Goal: Obtain resource: Download file/media

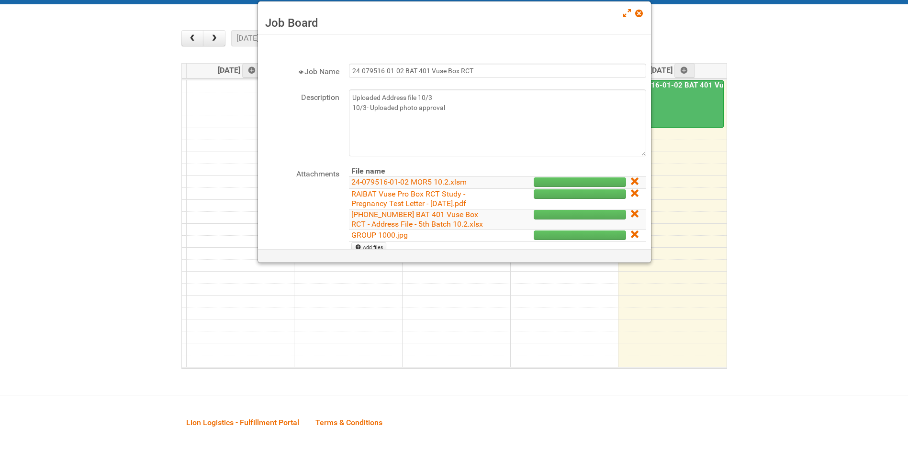
scroll to position [75, 0]
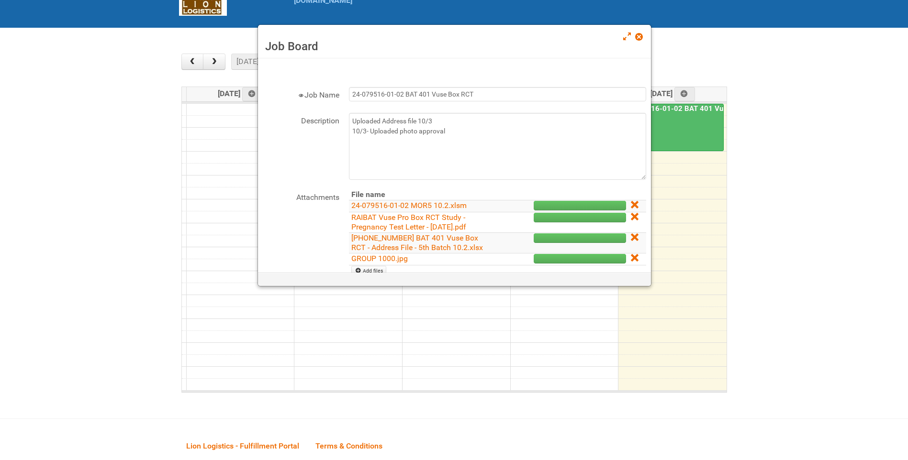
click at [634, 31] on div "Job Board" at bounding box center [454, 42] width 393 height 34
click at [638, 34] on span at bounding box center [638, 37] width 7 height 7
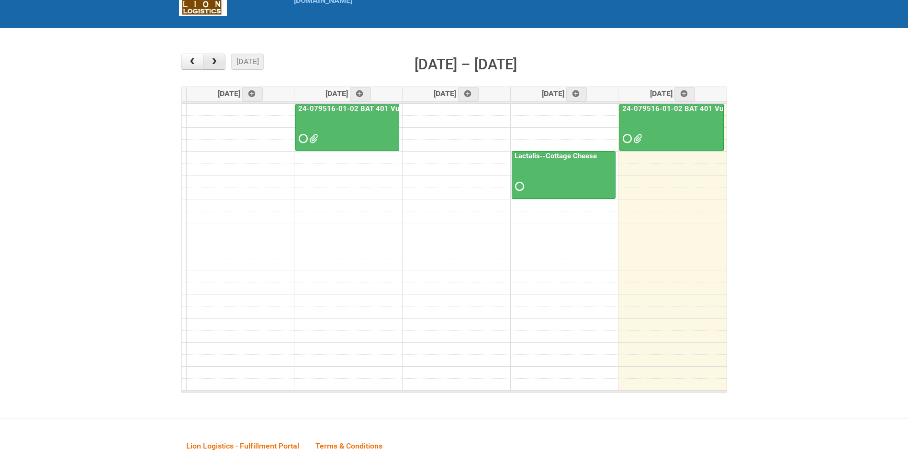
click at [225, 59] on button "button" at bounding box center [214, 62] width 22 height 16
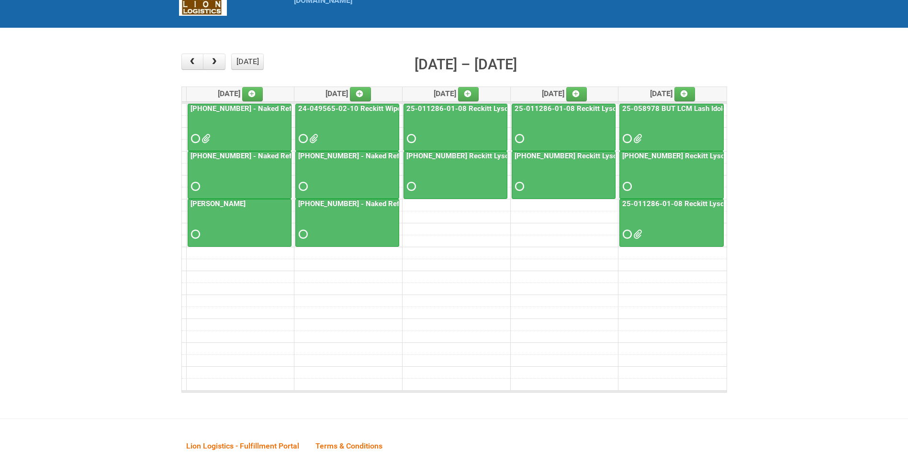
click at [683, 207] on link "25-011286-01-08 Reckitt Lysol Laundry Scented" at bounding box center [701, 204] width 163 height 9
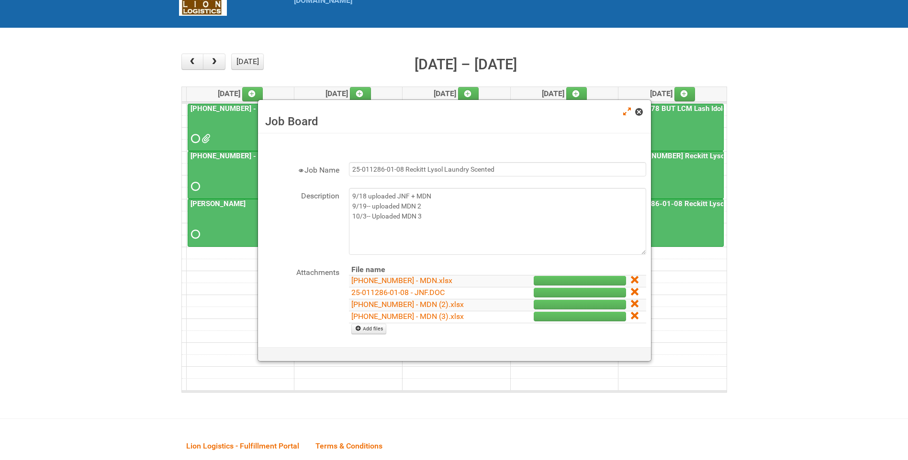
click at [641, 112] on span at bounding box center [638, 112] width 7 height 7
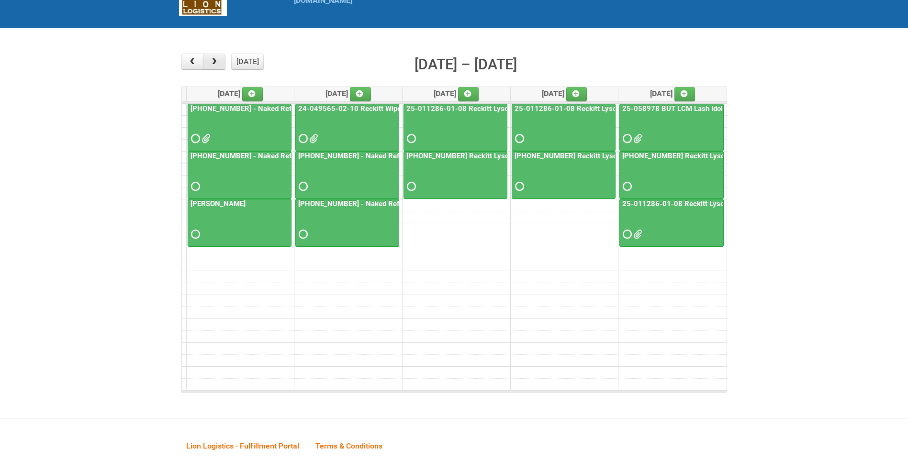
click at [216, 62] on span "button" at bounding box center [214, 62] width 9 height 8
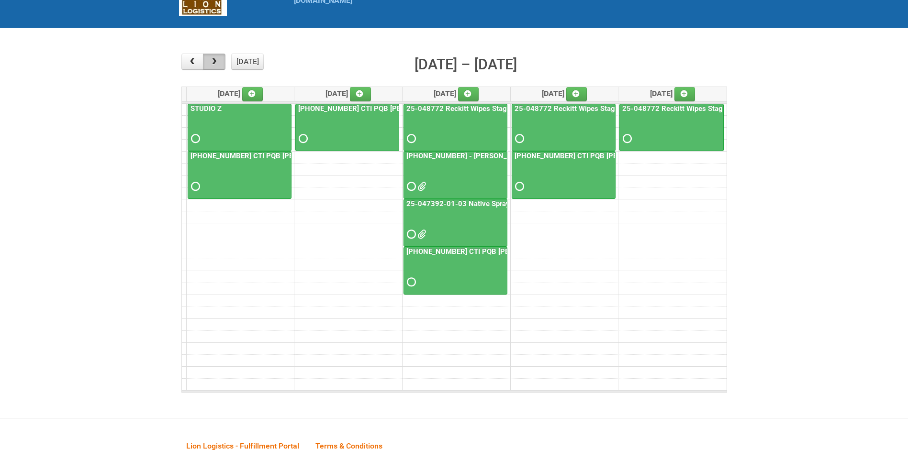
click at [222, 61] on button "button" at bounding box center [214, 62] width 22 height 16
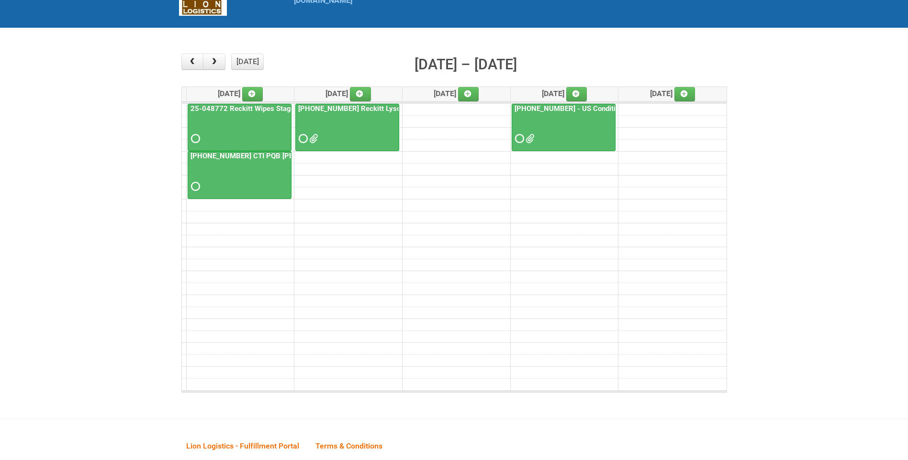
click at [306, 144] on div at bounding box center [347, 130] width 102 height 31
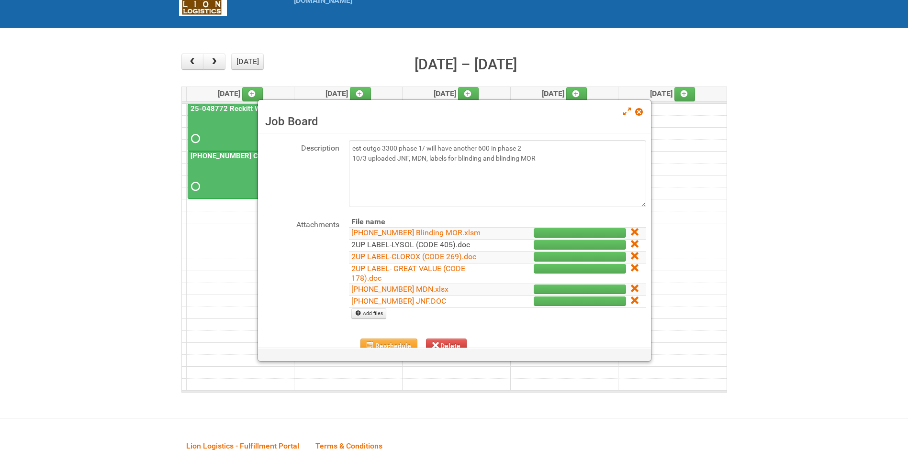
scroll to position [96, 0]
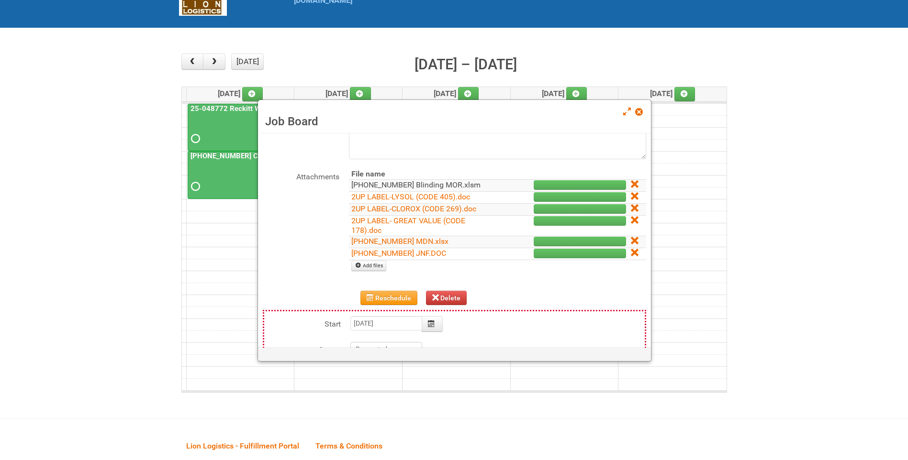
click at [431, 187] on link "[PHONE_NUMBER] Blinding MOR.xlsm" at bounding box center [415, 184] width 129 height 9
click at [425, 239] on link "[PHONE_NUMBER] MDN.xlsx" at bounding box center [399, 241] width 97 height 9
click at [406, 254] on link "[PHONE_NUMBER] JNF.DOC" at bounding box center [398, 253] width 95 height 9
click at [642, 115] on span at bounding box center [638, 112] width 7 height 7
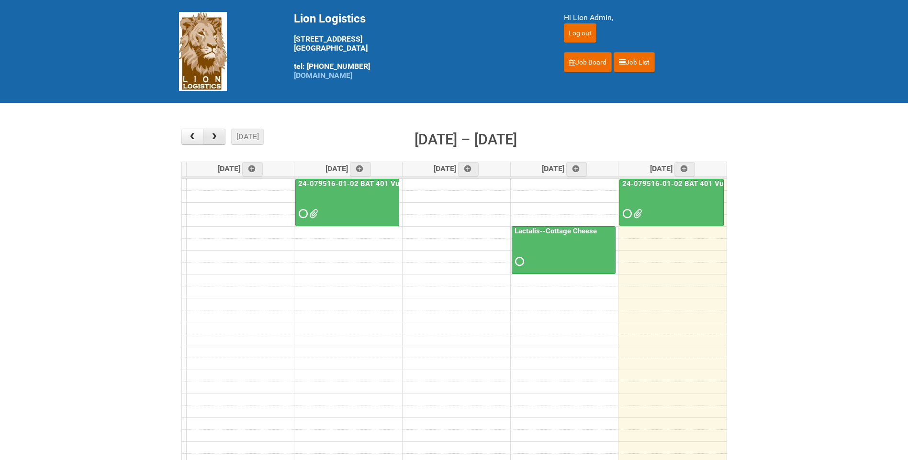
click at [214, 135] on span "button" at bounding box center [214, 137] width 9 height 8
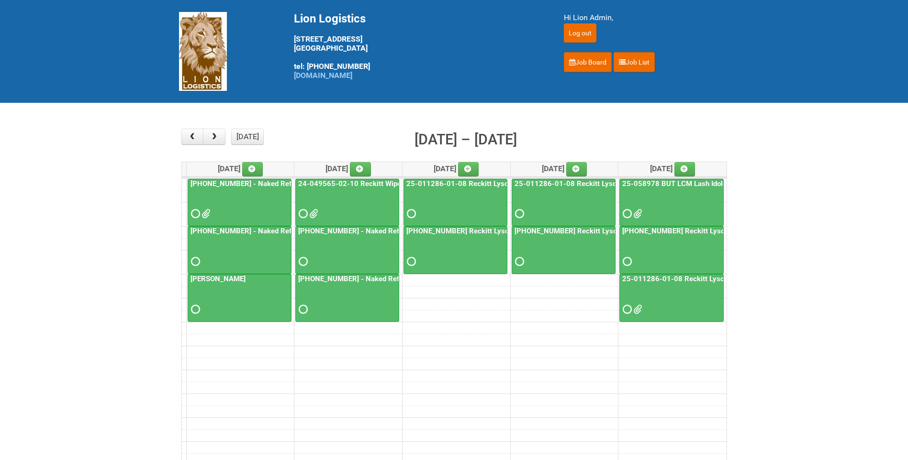
click at [263, 185] on link "25-055556-01 - Naked Reformulation Mailing 1" at bounding box center [274, 184] width 171 height 9
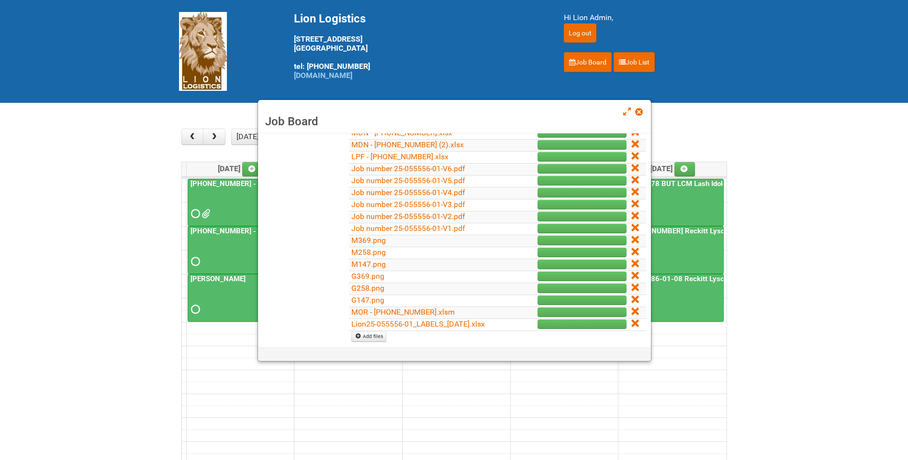
scroll to position [239, 0]
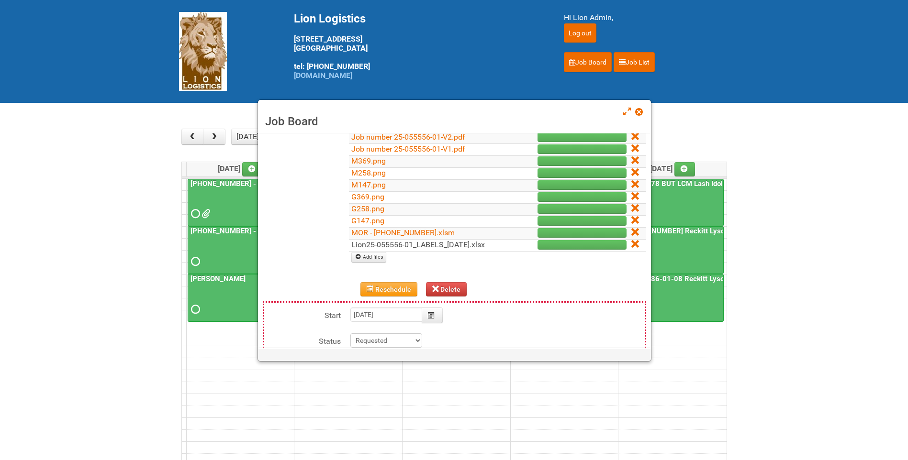
click at [422, 243] on link "Lion25-055556-01_LABELS_03Oct25.xlsx" at bounding box center [418, 244] width 134 height 9
click at [379, 260] on link "Add files" at bounding box center [368, 257] width 35 height 11
click at [640, 113] on span at bounding box center [638, 112] width 7 height 7
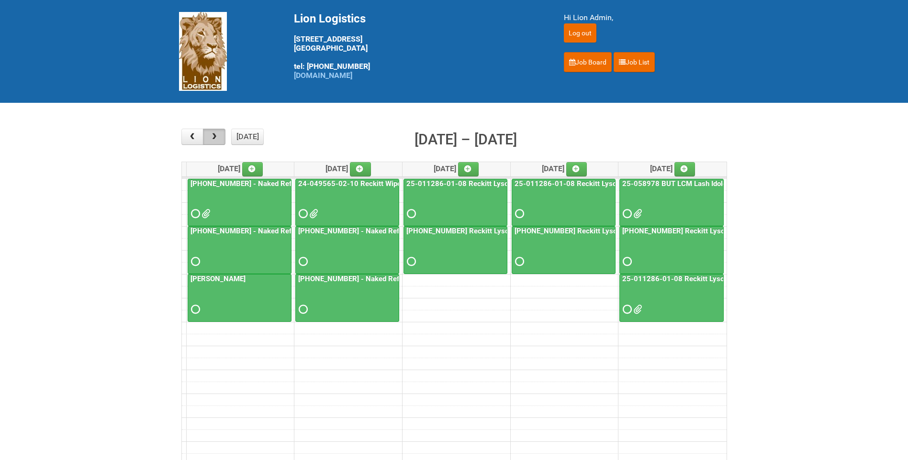
click at [218, 136] on span "button" at bounding box center [214, 137] width 9 height 8
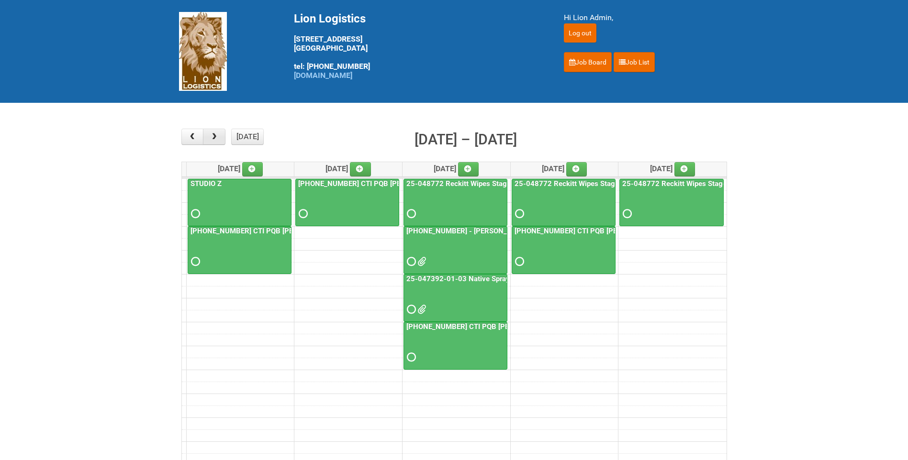
click at [218, 136] on span "button" at bounding box center [214, 137] width 9 height 8
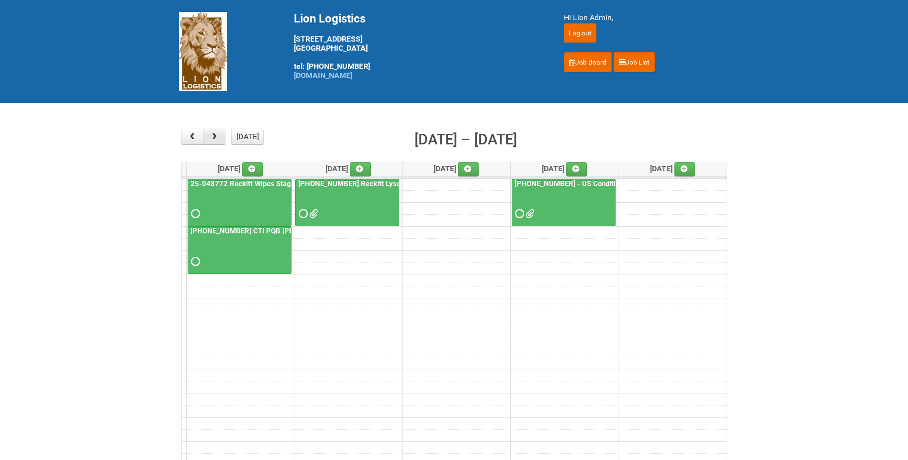
click at [218, 136] on span "button" at bounding box center [214, 137] width 9 height 8
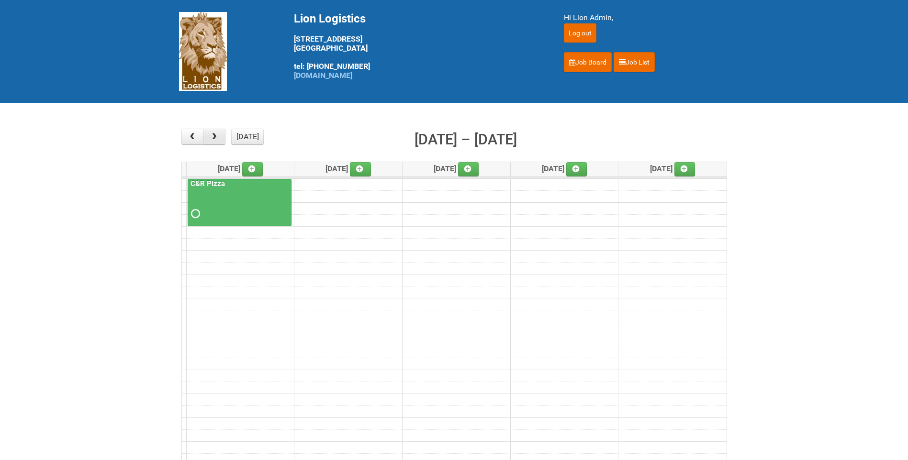
click at [218, 136] on span "button" at bounding box center [214, 137] width 9 height 8
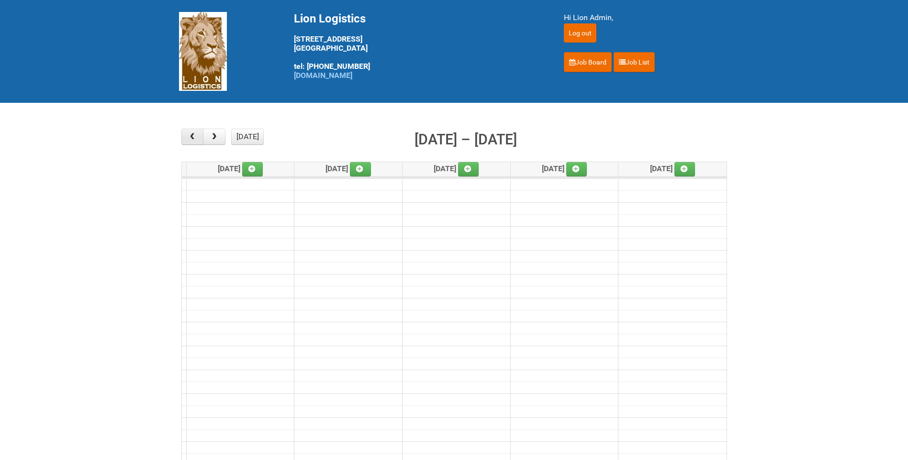
click at [191, 137] on span "button" at bounding box center [192, 137] width 9 height 8
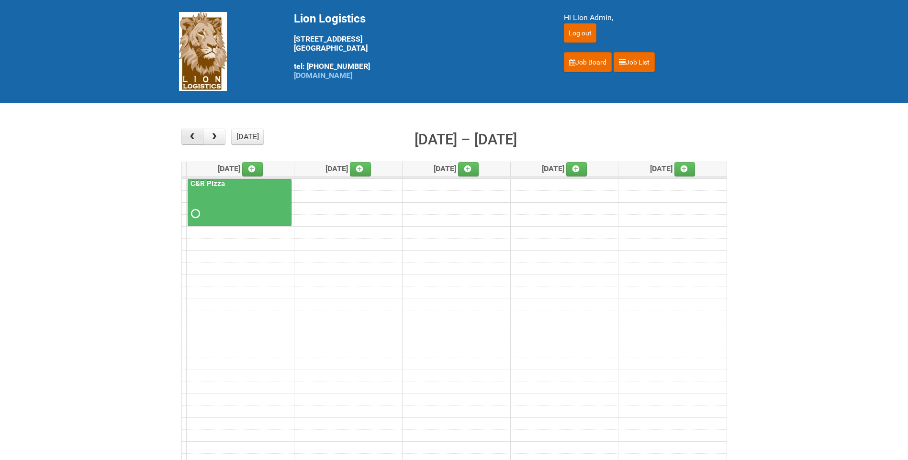
click at [191, 137] on span "button" at bounding box center [192, 137] width 9 height 8
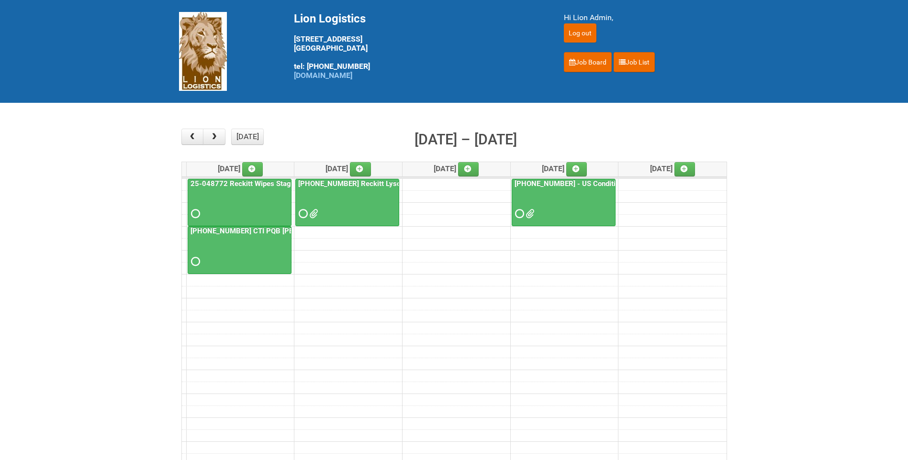
click at [316, 214] on span at bounding box center [312, 214] width 7 height 7
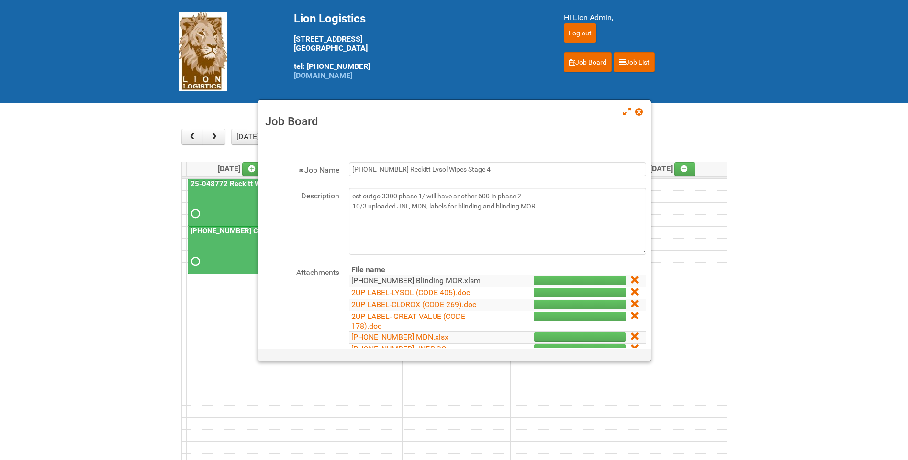
scroll to position [96, 0]
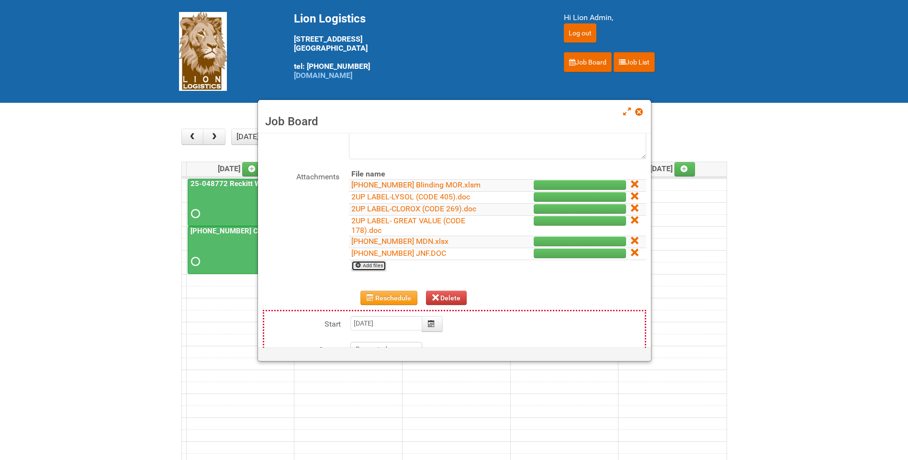
click at [381, 265] on link "Add files" at bounding box center [368, 266] width 35 height 11
type input "C:\fakepath\25-048772-01 MDN 2.xlsx"
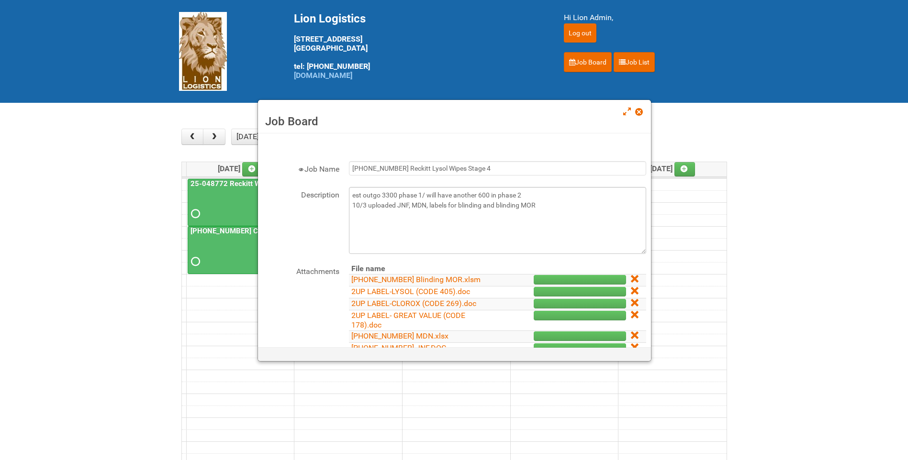
scroll to position [0, 0]
click at [566, 215] on textarea "est outgo 3300 phase 1/ will have another 600 in phase 2 10/3 uploaded JNF, MDN…" at bounding box center [497, 221] width 297 height 67
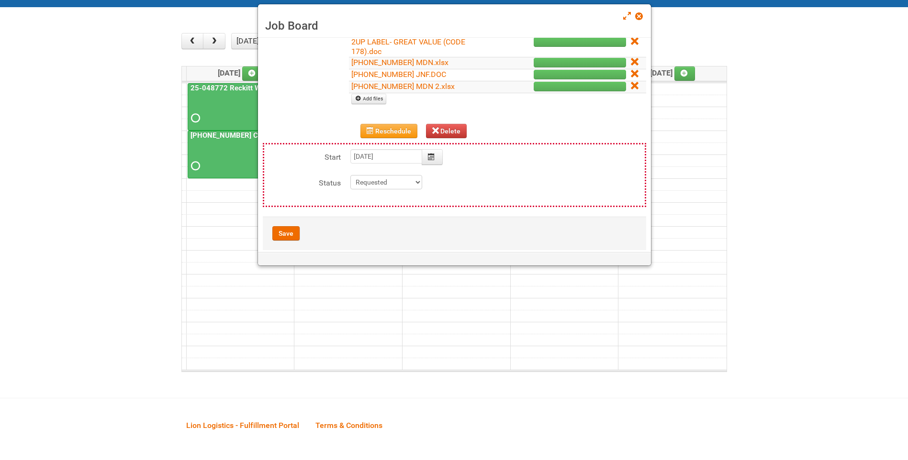
scroll to position [191, 0]
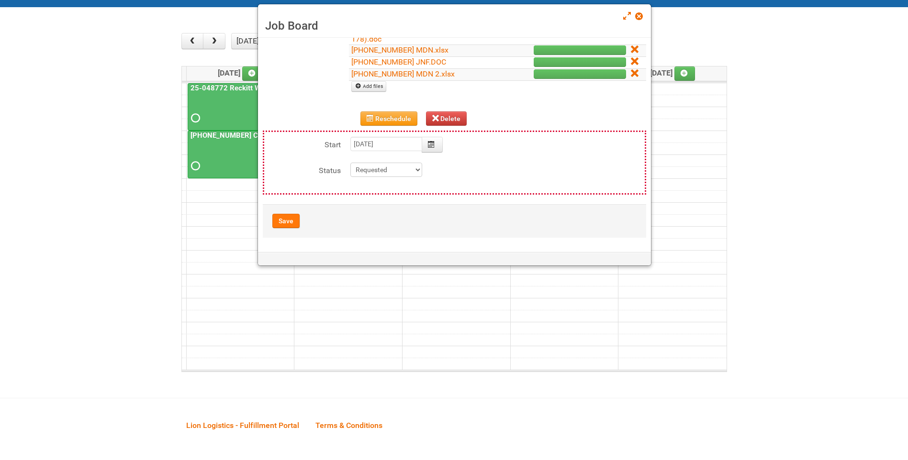
type textarea "est outgo 3300 phase 1/ will have another 600 in phase 2 10/3 uploaded JNF, MDN…"
click at [289, 216] on button "Save" at bounding box center [285, 221] width 27 height 14
type input "2025-10-21 09:00:00"
click at [415, 62] on link "[PHONE_NUMBER] JNF.DOC" at bounding box center [398, 61] width 95 height 9
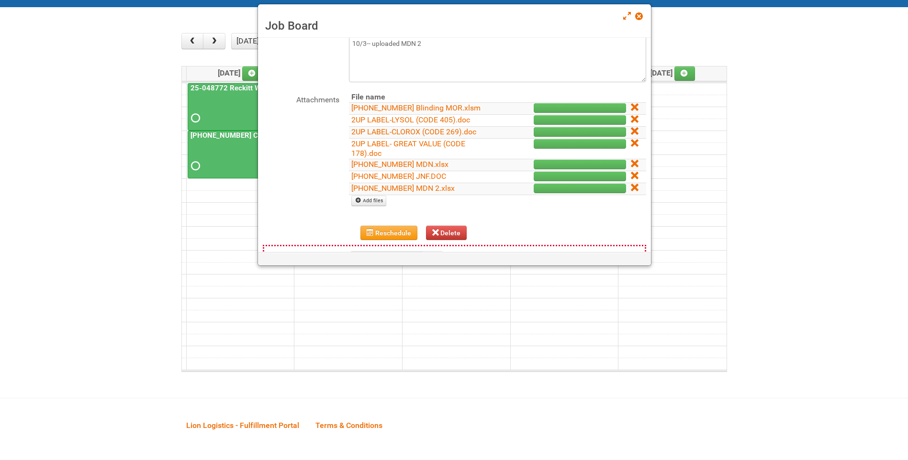
scroll to position [48, 0]
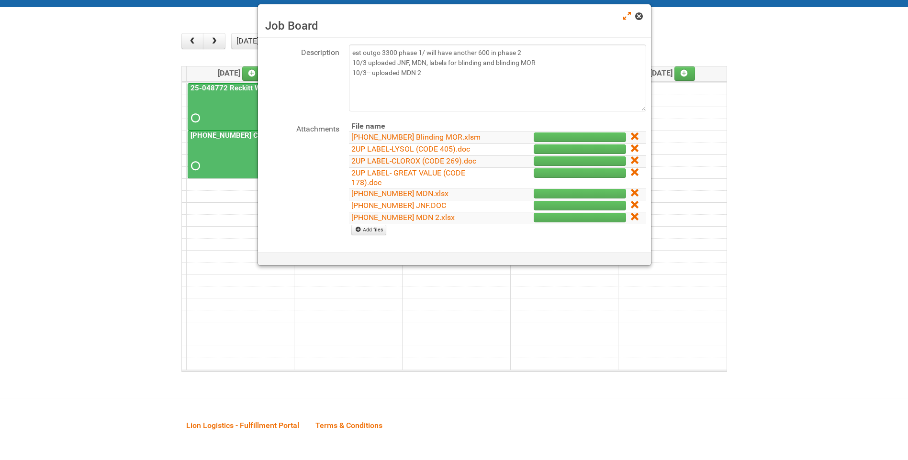
click at [642, 16] on span at bounding box center [638, 16] width 7 height 7
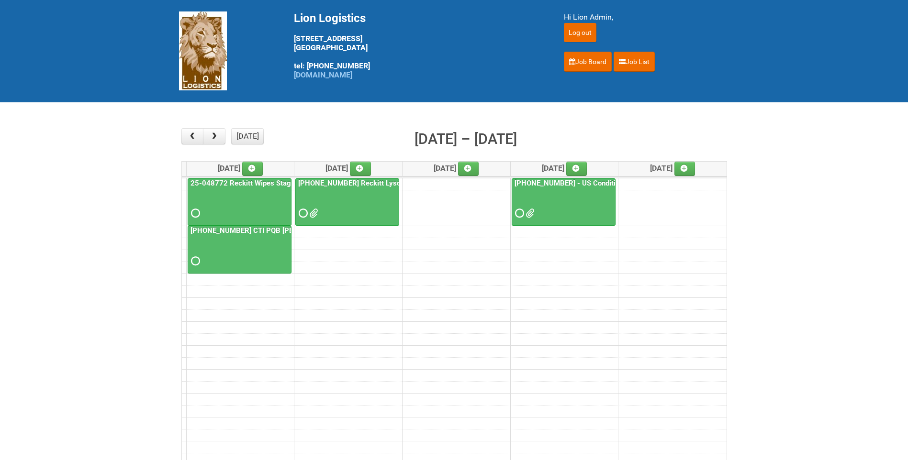
scroll to position [0, 0]
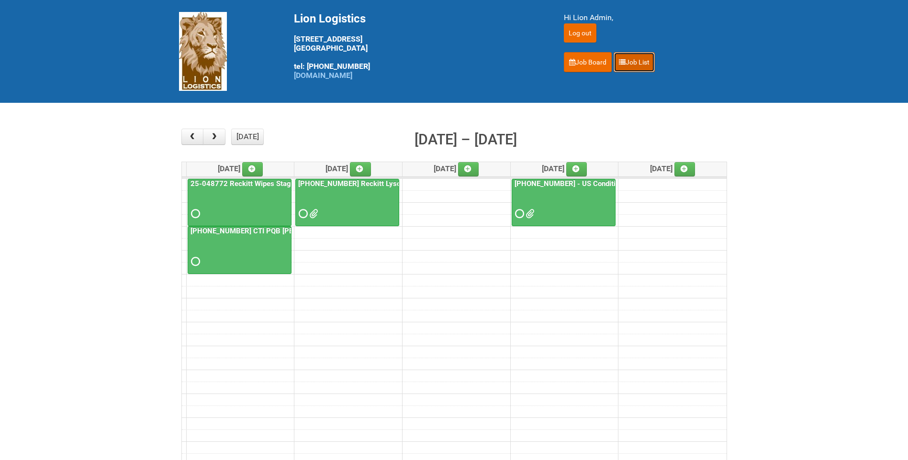
click at [637, 67] on link "Job List" at bounding box center [634, 62] width 41 height 20
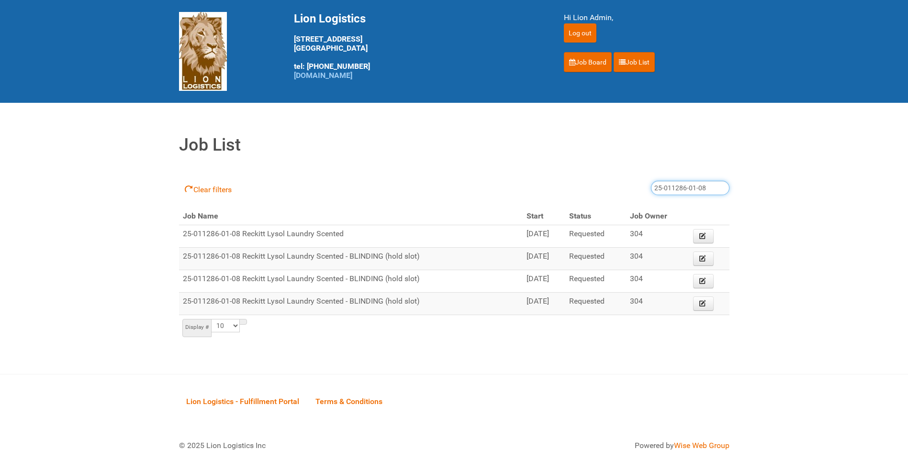
drag, startPoint x: 696, startPoint y: 189, endPoint x: 584, endPoint y: 194, distance: 112.6
click at [584, 194] on div "Clear filters 25-011286-01-08" at bounding box center [454, 188] width 550 height 38
type input "25-048772"
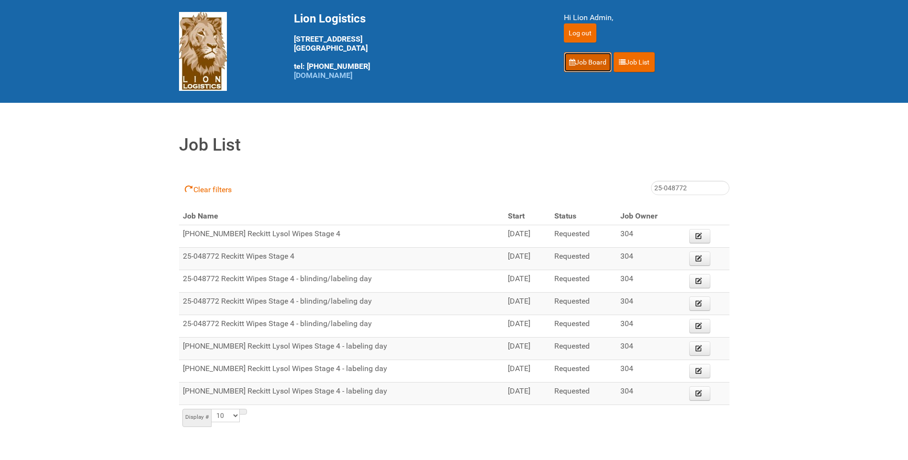
click at [579, 70] on link "Job Board" at bounding box center [588, 62] width 48 height 20
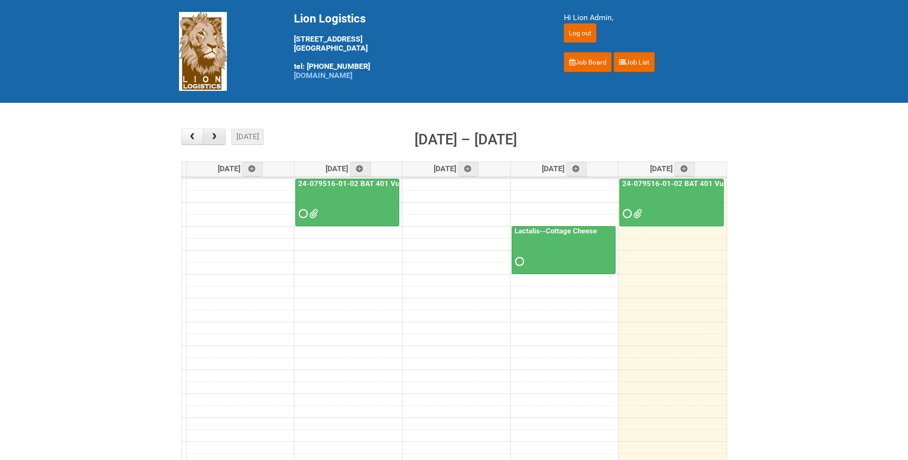
click at [214, 136] on span "button" at bounding box center [214, 137] width 9 height 8
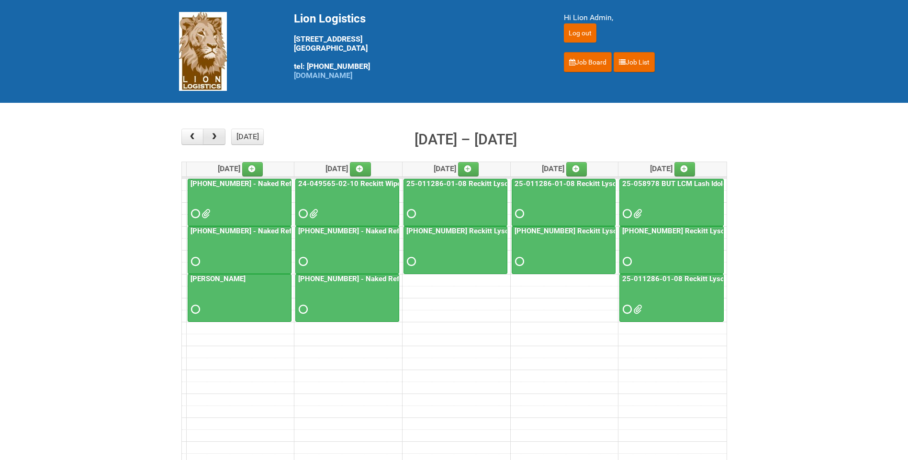
click at [214, 136] on span "button" at bounding box center [214, 137] width 9 height 8
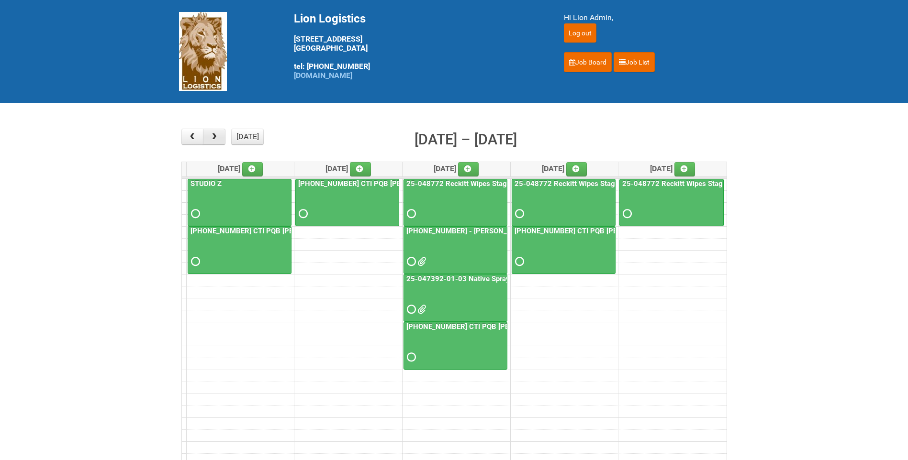
click at [214, 136] on span "button" at bounding box center [214, 137] width 9 height 8
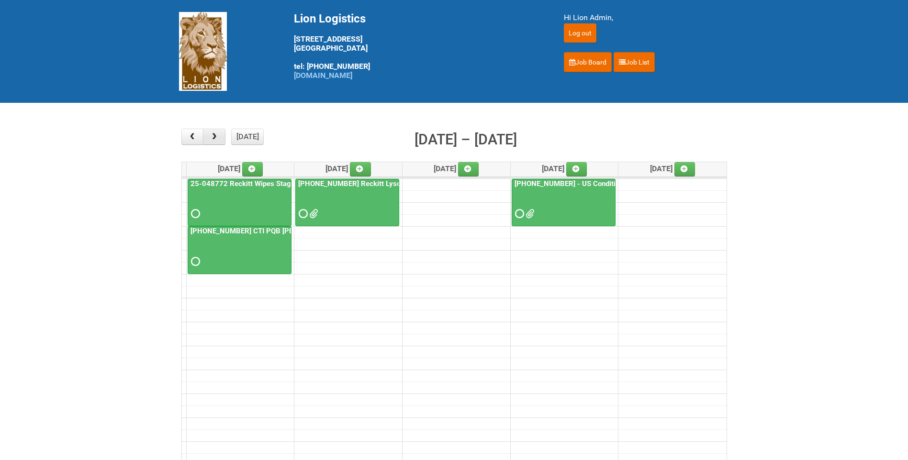
click at [214, 136] on span "button" at bounding box center [214, 137] width 9 height 8
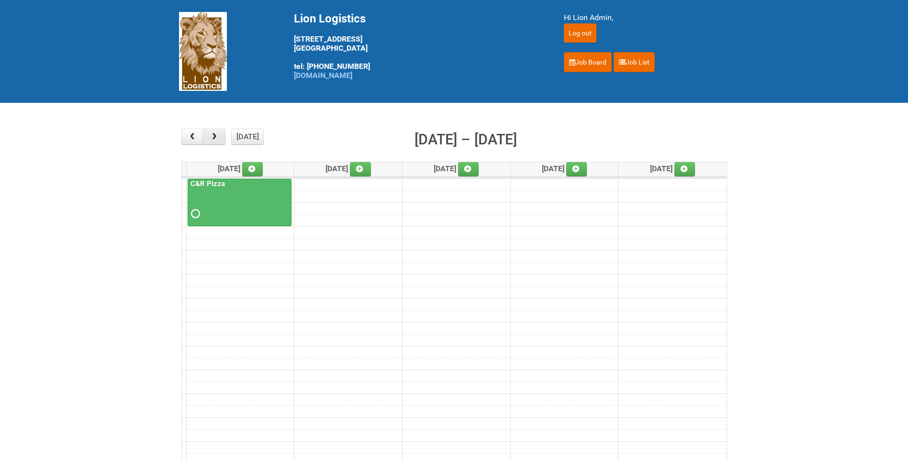
click at [214, 136] on span "button" at bounding box center [214, 137] width 9 height 8
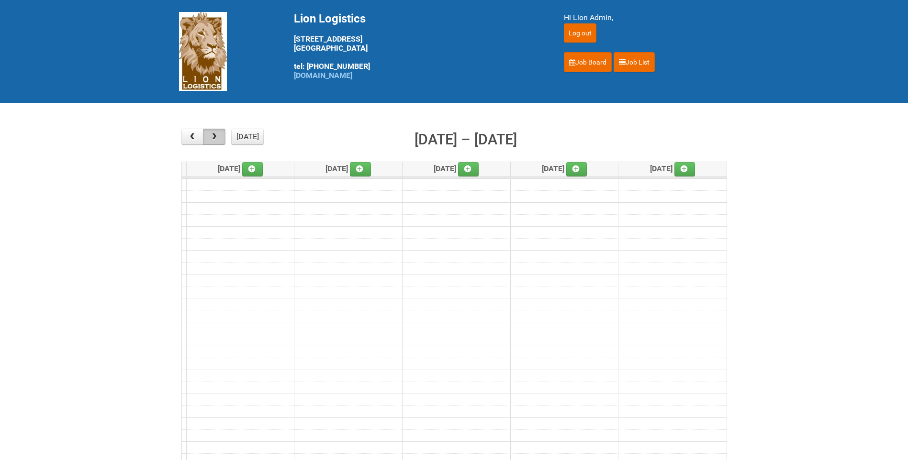
click at [214, 136] on span "button" at bounding box center [214, 137] width 9 height 8
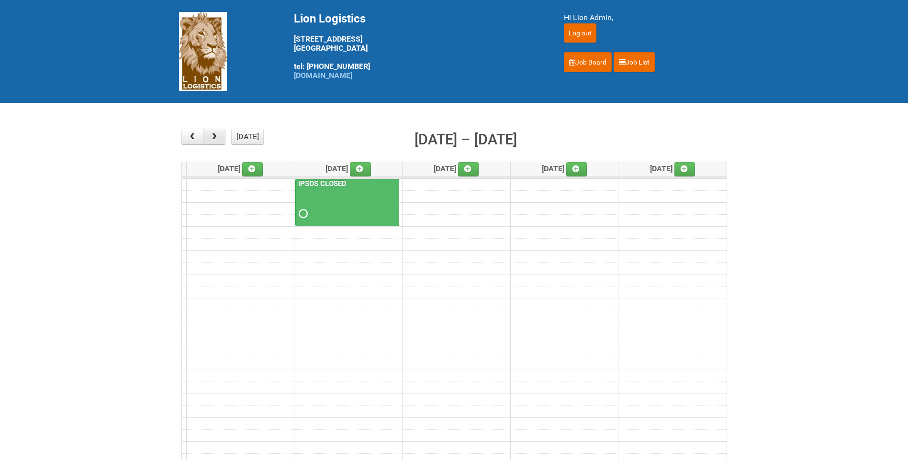
click at [214, 136] on span "button" at bounding box center [214, 137] width 9 height 8
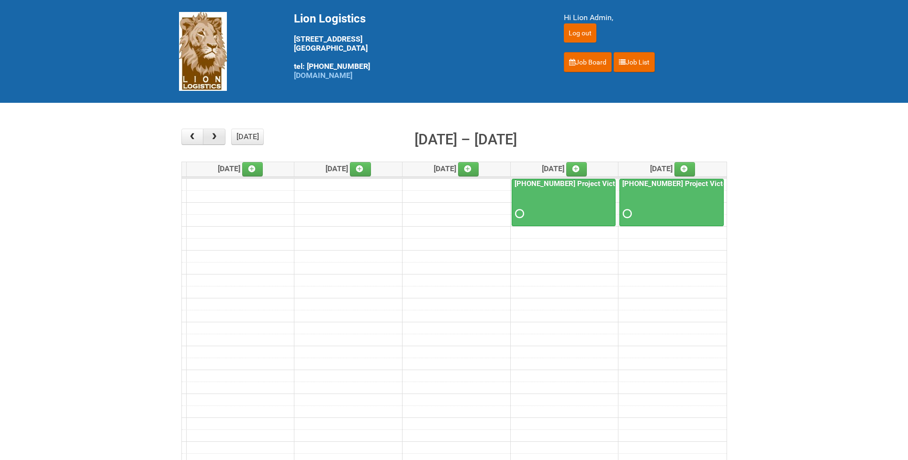
click at [214, 136] on span "button" at bounding box center [214, 137] width 9 height 8
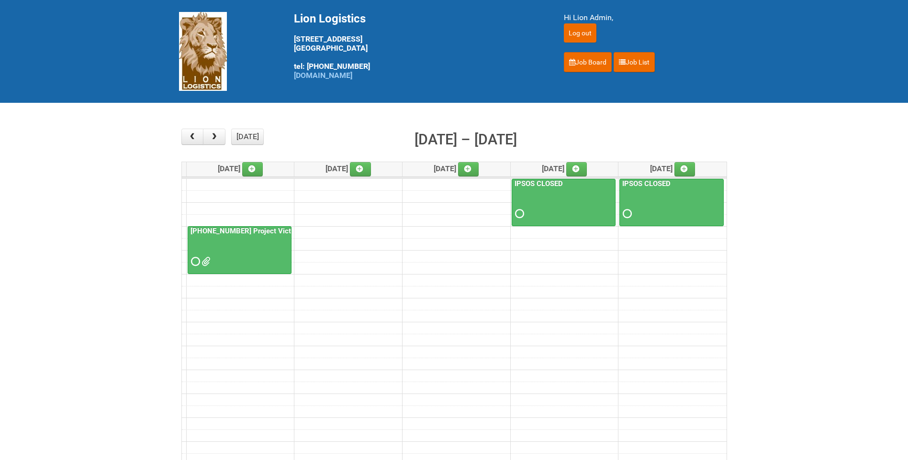
click at [207, 272] on div at bounding box center [239, 250] width 103 height 47
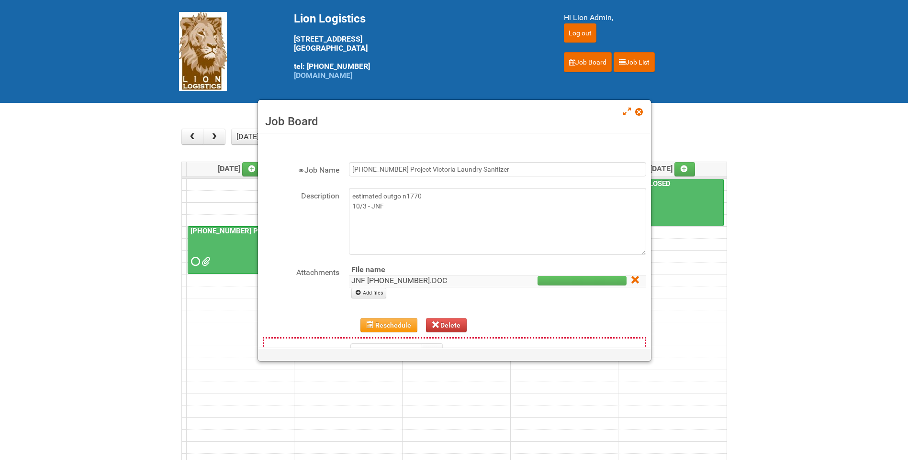
click at [407, 282] on link "JNF 25-062127-01.DOC" at bounding box center [399, 280] width 96 height 9
click at [402, 284] on link "JNF 25-062127-01.DOC" at bounding box center [399, 280] width 96 height 9
click at [643, 108] on link at bounding box center [639, 112] width 9 height 11
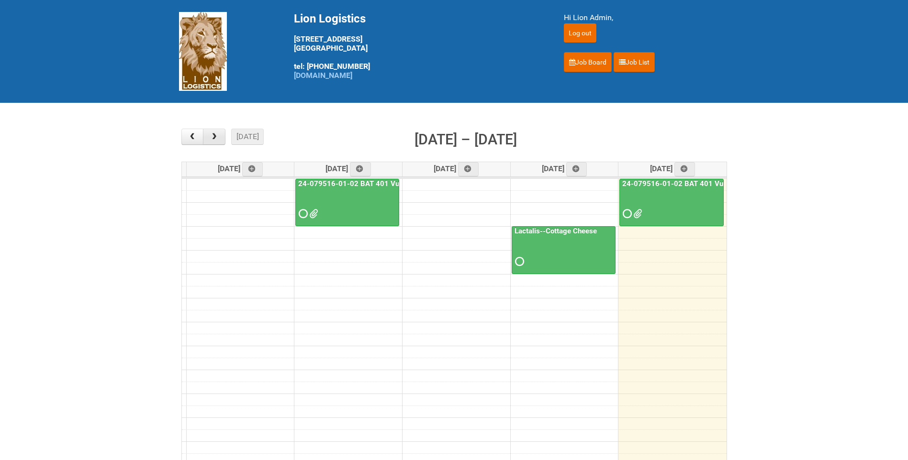
click at [218, 135] on span "button" at bounding box center [214, 137] width 9 height 8
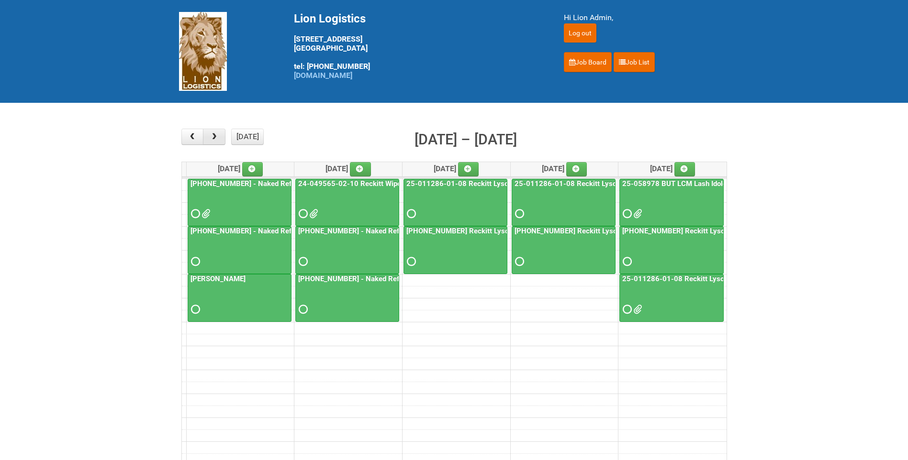
click at [218, 135] on span "button" at bounding box center [214, 137] width 9 height 8
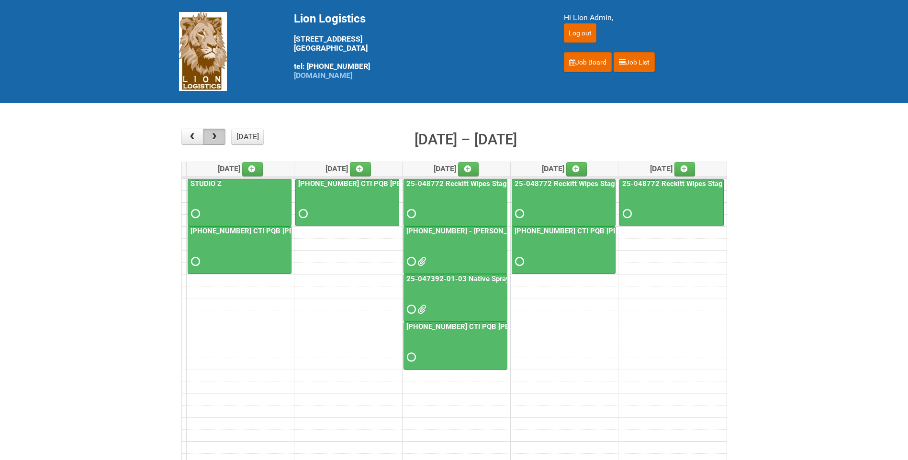
click at [224, 135] on button "button" at bounding box center [214, 137] width 22 height 16
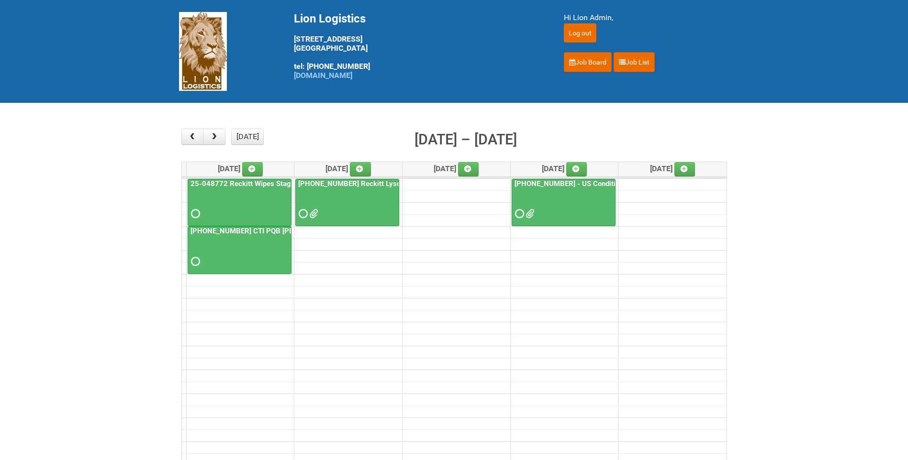
click at [321, 209] on div at bounding box center [347, 205] width 102 height 31
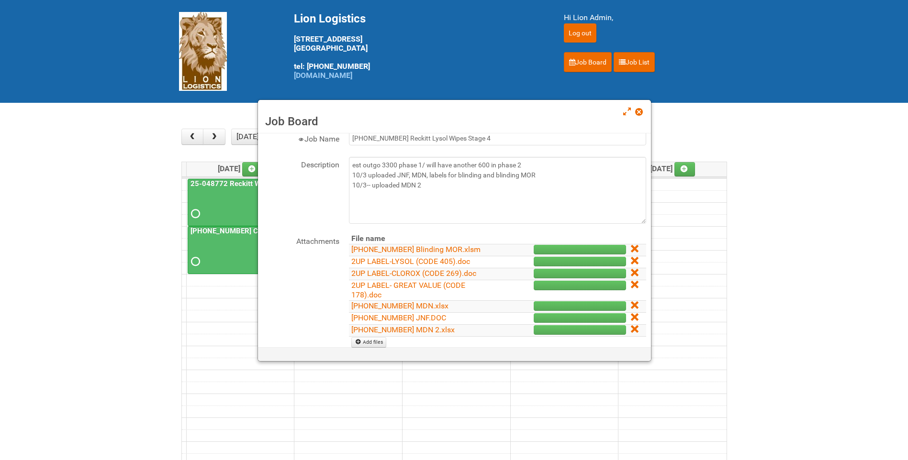
scroll to position [48, 0]
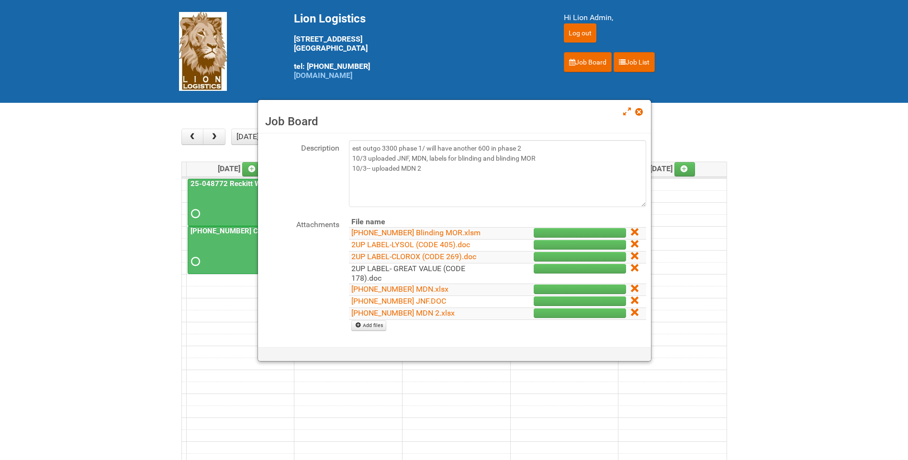
click at [424, 272] on link "2UP LABEL- GREAT VALUE (CODE 178).doc" at bounding box center [408, 273] width 114 height 19
click at [642, 113] on span at bounding box center [638, 112] width 7 height 7
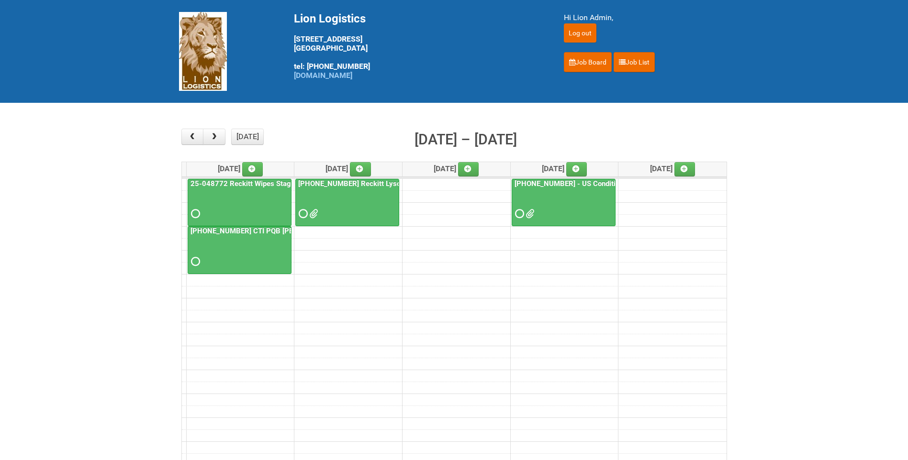
click at [346, 189] on div "[PHONE_NUMBER] Reckitt Lysol Wipes Stage 4" at bounding box center [347, 201] width 103 height 42
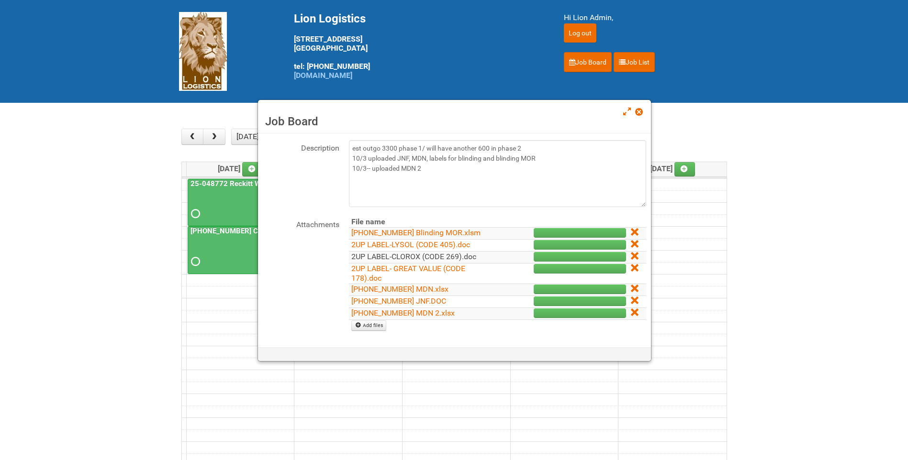
click at [426, 257] on link "2UP LABEL-CLOROX (CODE 269).doc" at bounding box center [413, 256] width 125 height 9
click at [418, 247] on link "2UP LABEL-LYSOL (CODE 405).doc" at bounding box center [410, 244] width 119 height 9
